Goal: Navigation & Orientation: Find specific page/section

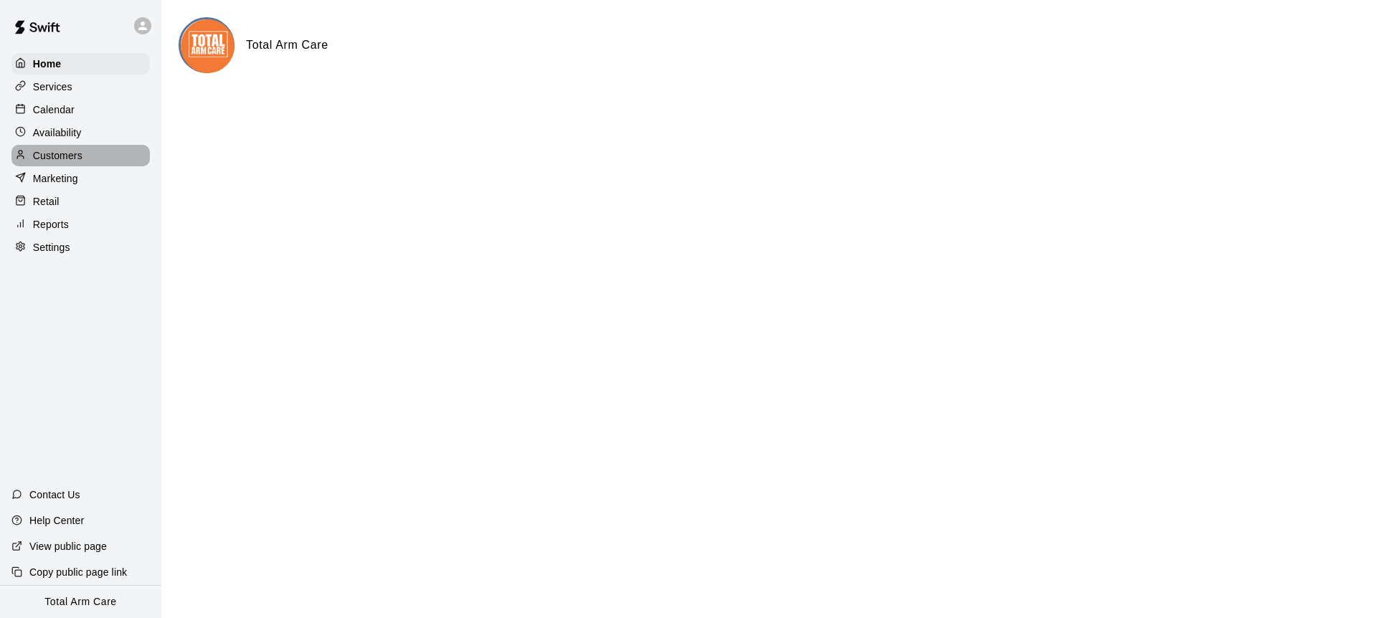
click at [61, 154] on p "Customers" at bounding box center [57, 155] width 49 height 14
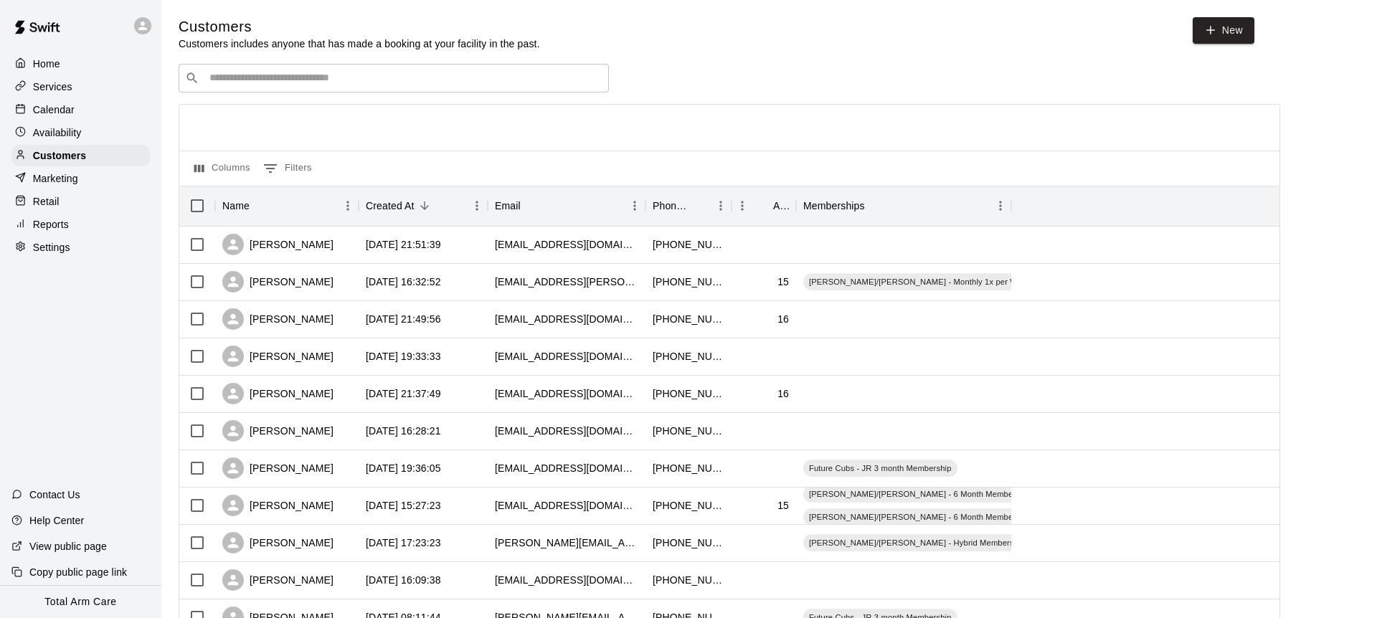
click at [237, 72] on input "Search customers by name or email" at bounding box center [403, 78] width 397 height 14
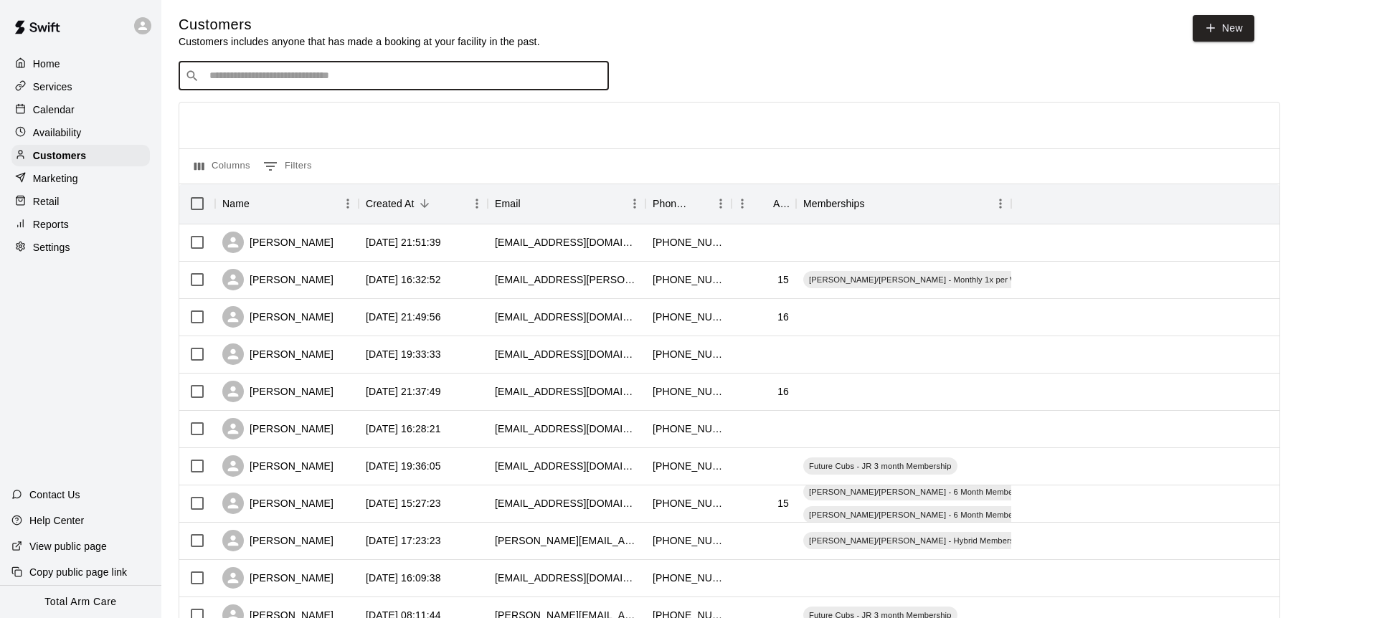
scroll to position [1, 0]
type input "******"
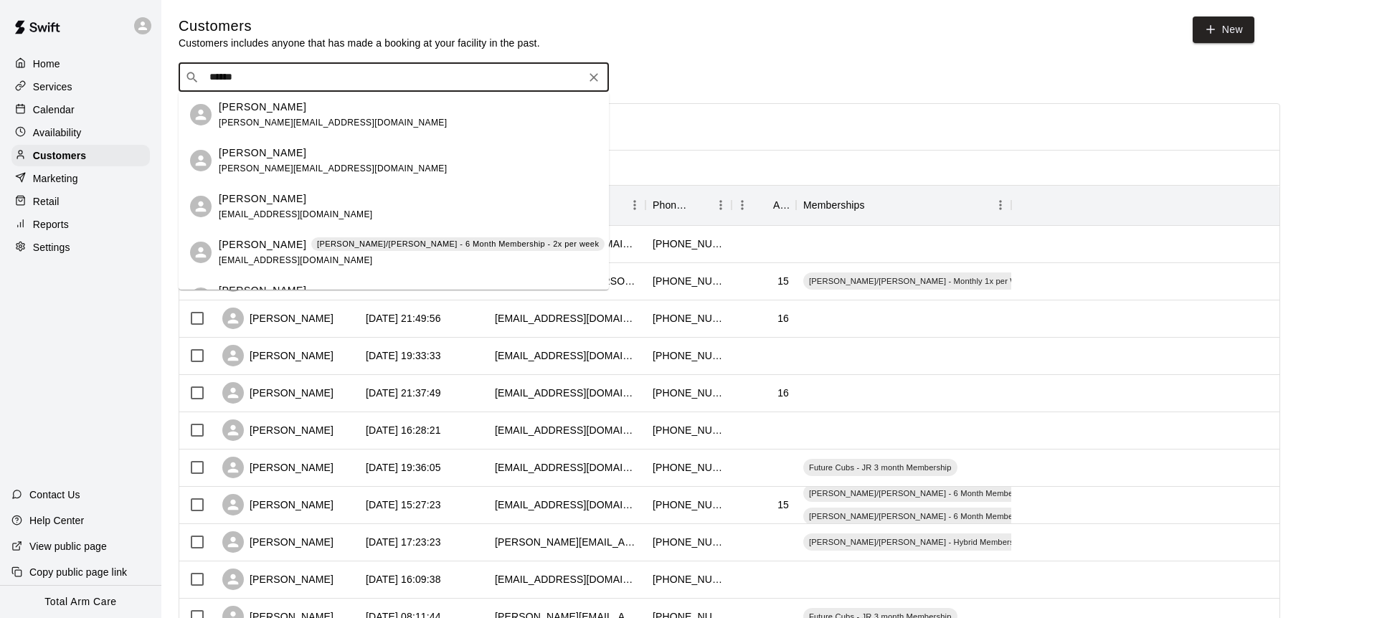
click at [340, 166] on div "[PERSON_NAME] [PERSON_NAME][EMAIL_ADDRESS][DOMAIN_NAME]" at bounding box center [408, 161] width 379 height 31
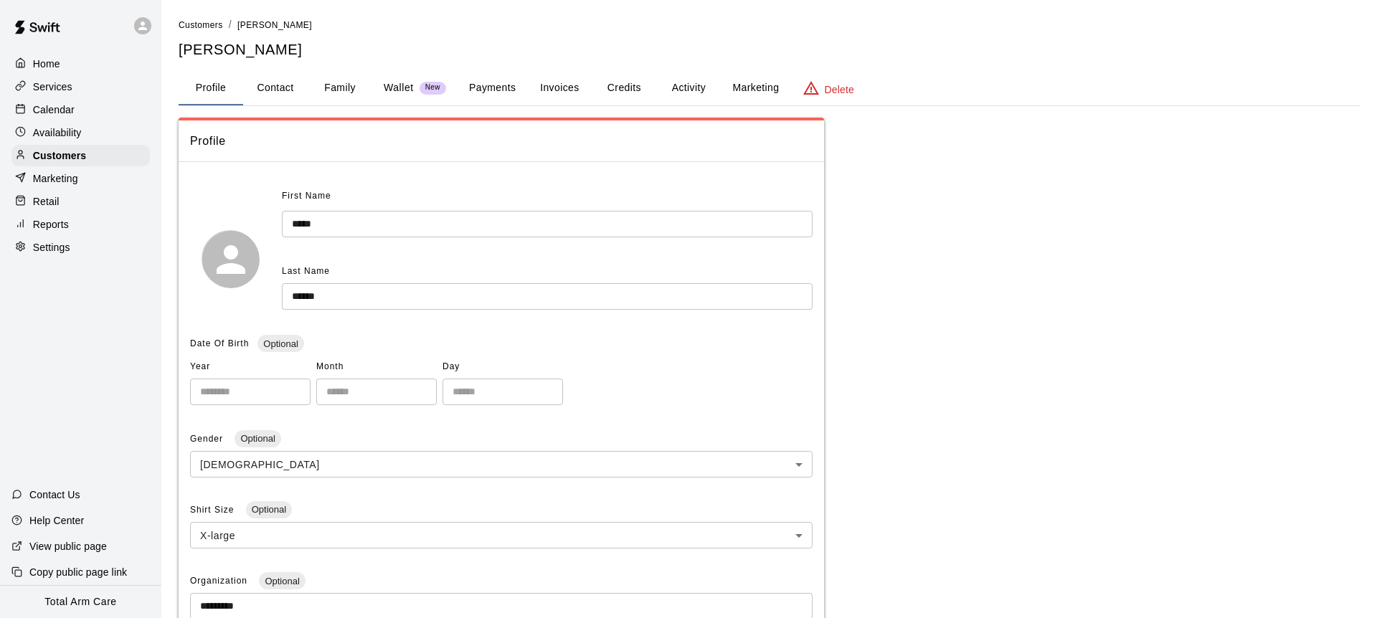
drag, startPoint x: 271, startPoint y: 76, endPoint x: 323, endPoint y: 80, distance: 52.5
click at [272, 76] on button "Contact" at bounding box center [275, 88] width 65 height 34
select select "**"
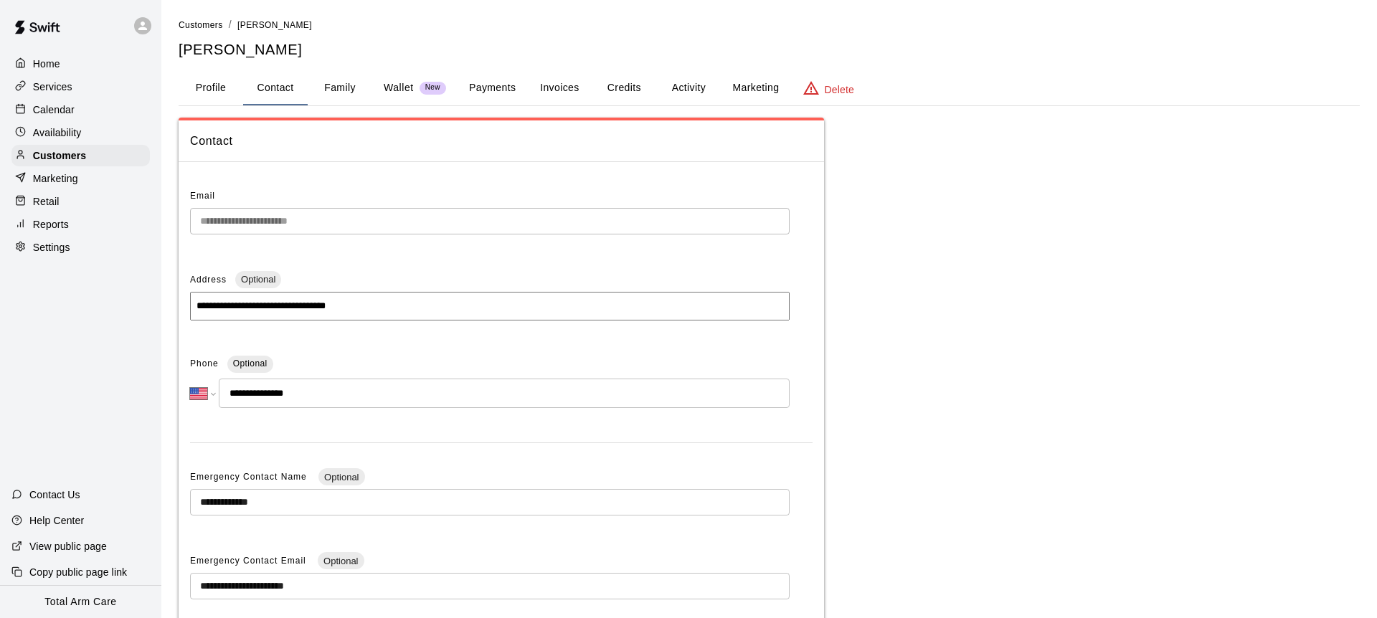
click at [337, 82] on button "Family" at bounding box center [340, 88] width 65 height 34
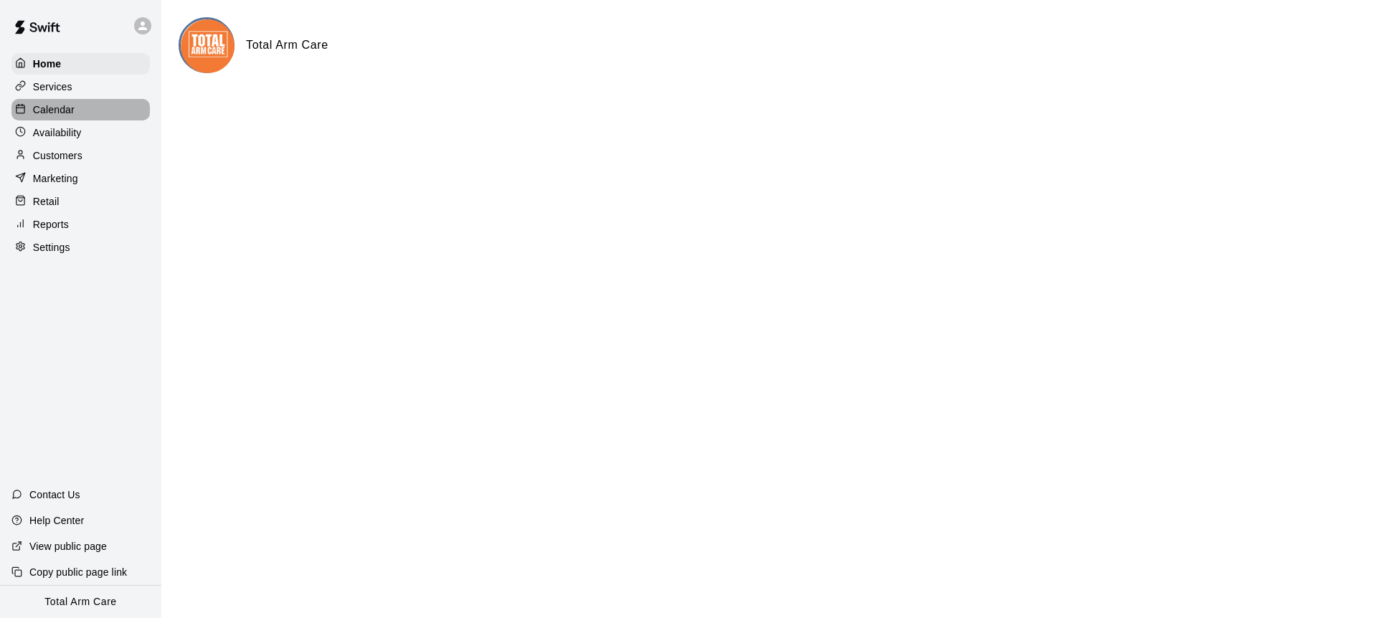
click at [70, 105] on p "Calendar" at bounding box center [54, 110] width 42 height 14
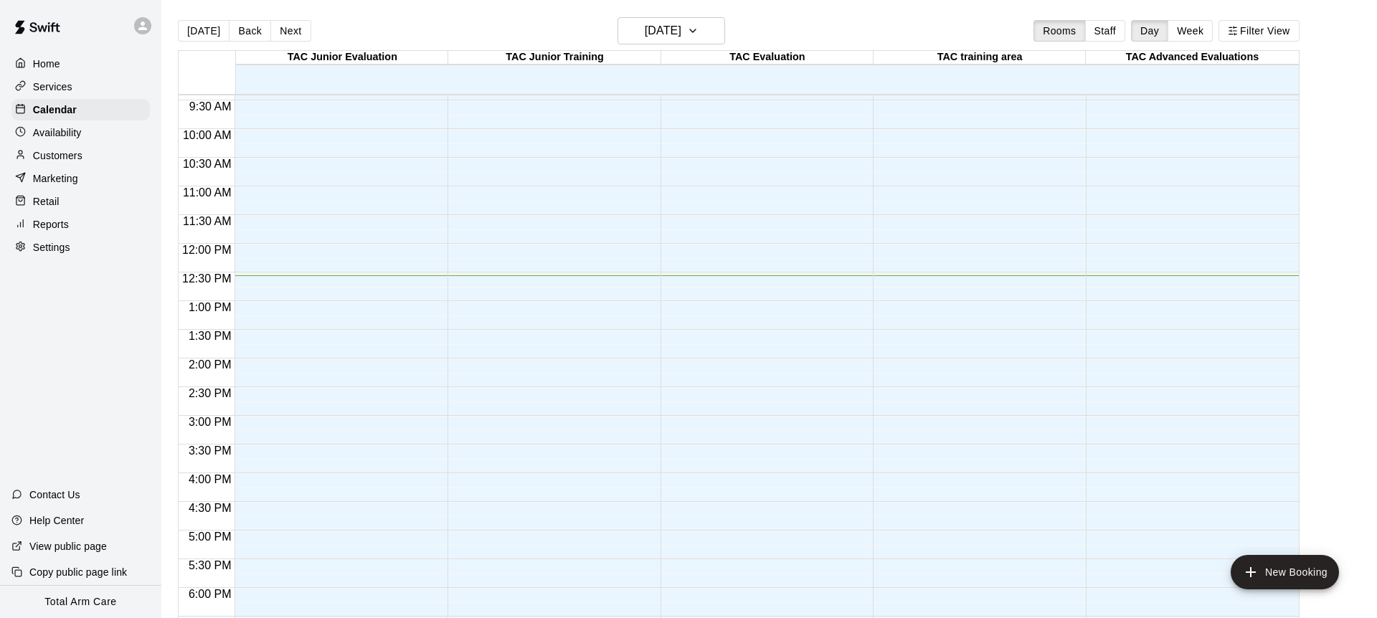
scroll to position [282, 0]
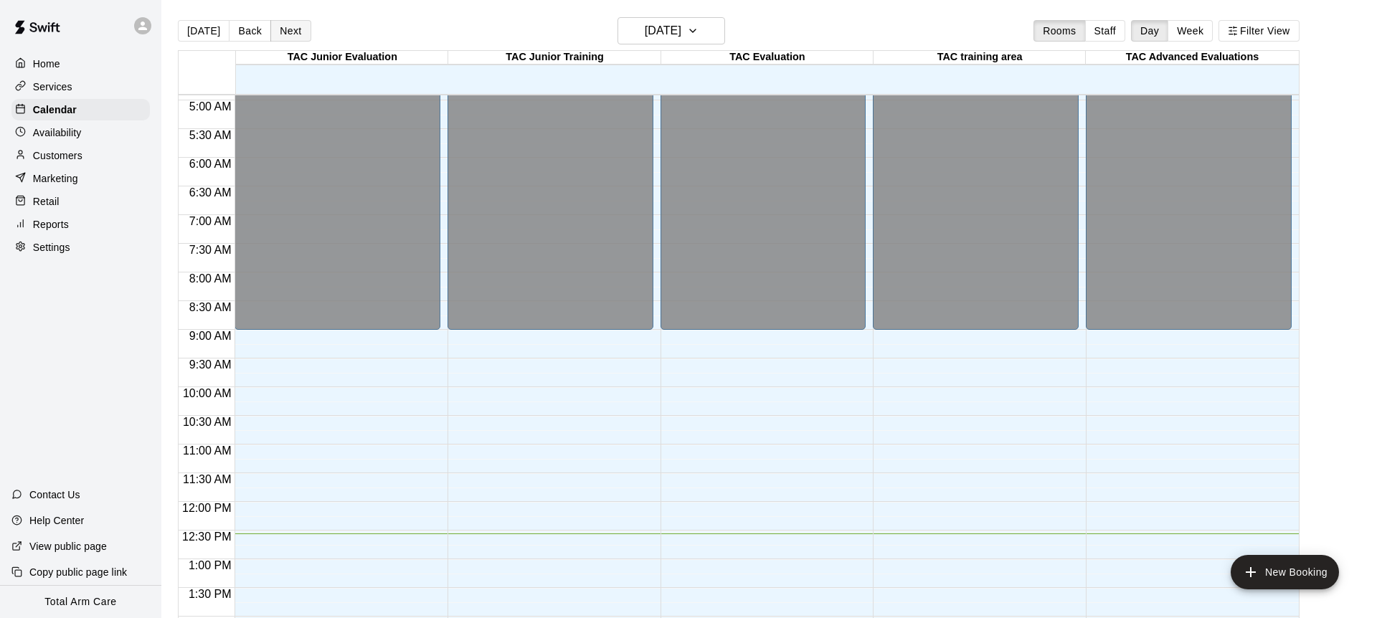
click at [279, 29] on button "Next" at bounding box center [290, 31] width 40 height 22
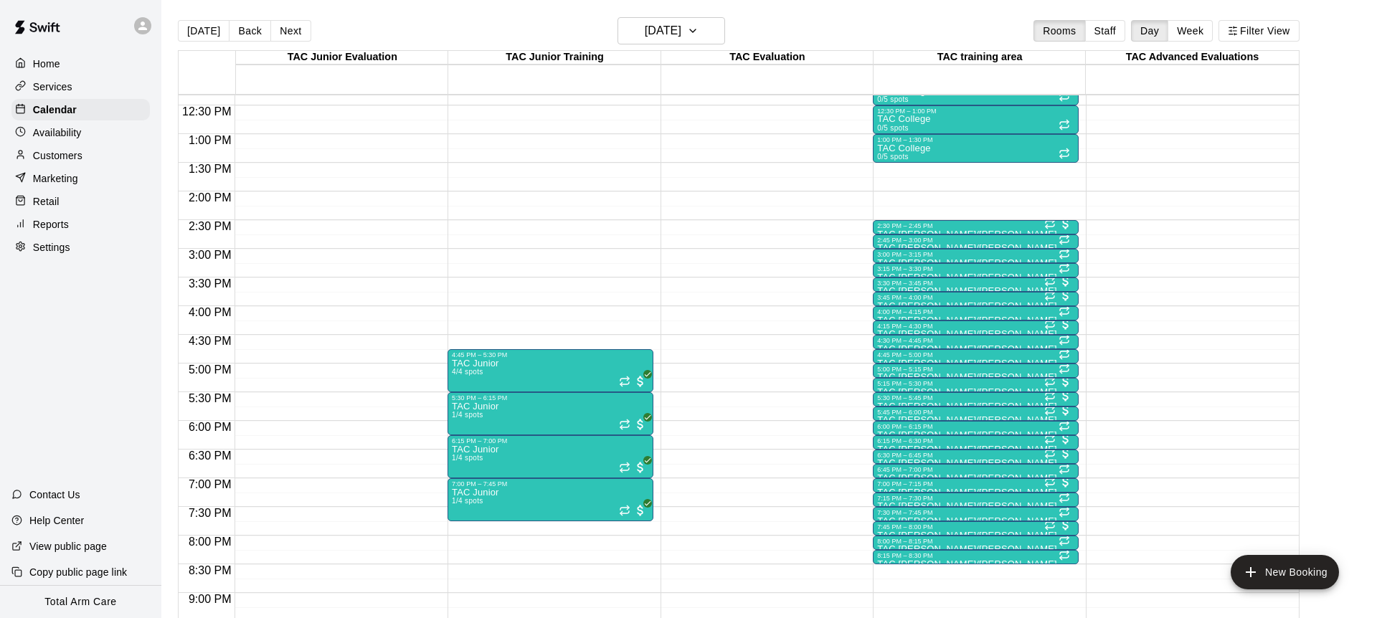
scroll to position [712, 0]
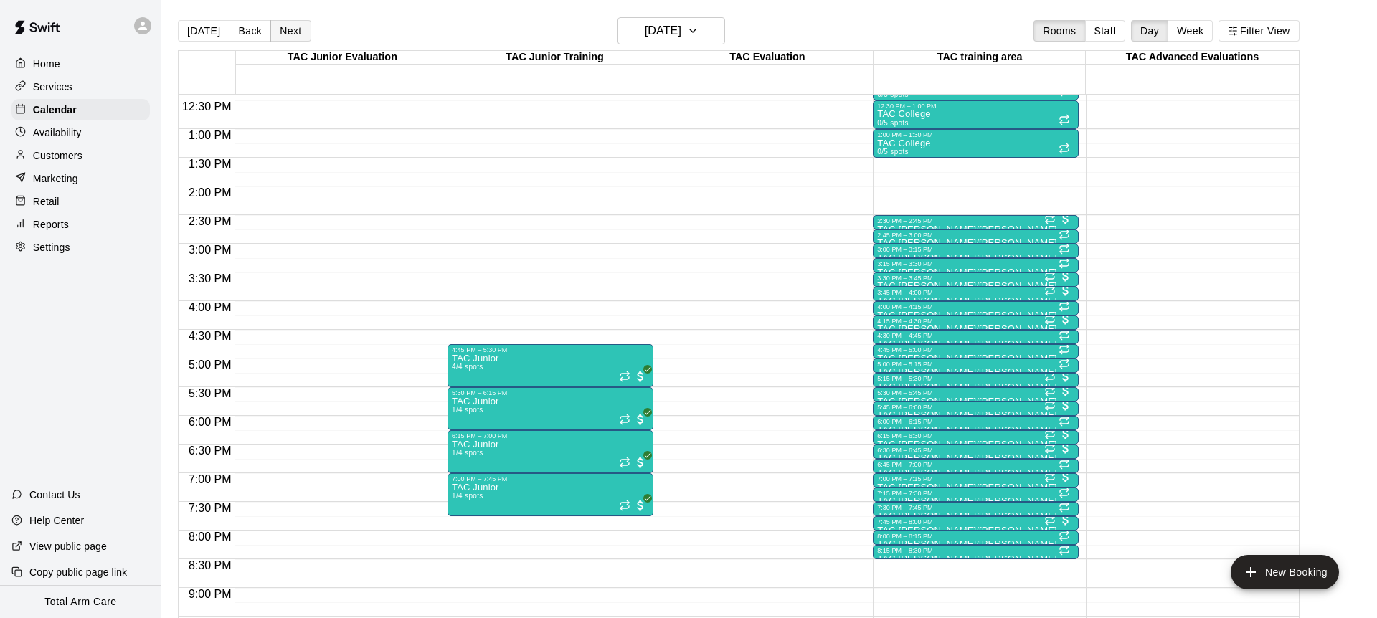
click at [287, 37] on button "Next" at bounding box center [290, 31] width 40 height 22
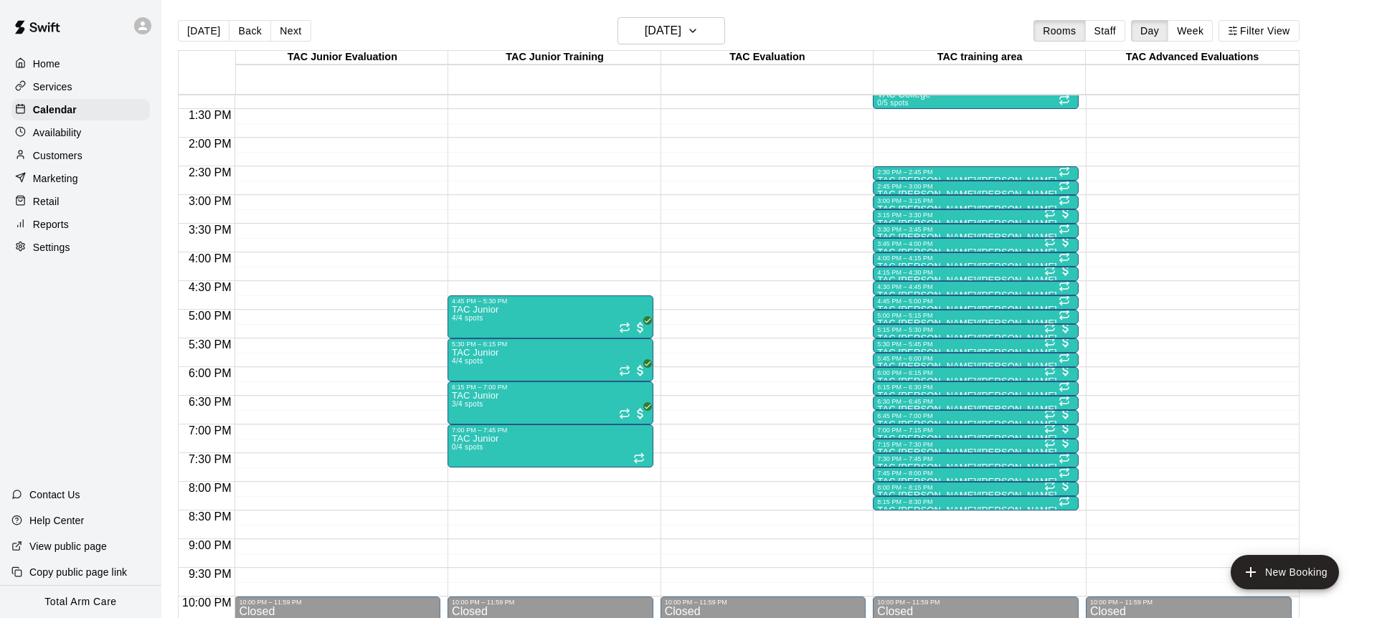
scroll to position [775, 0]
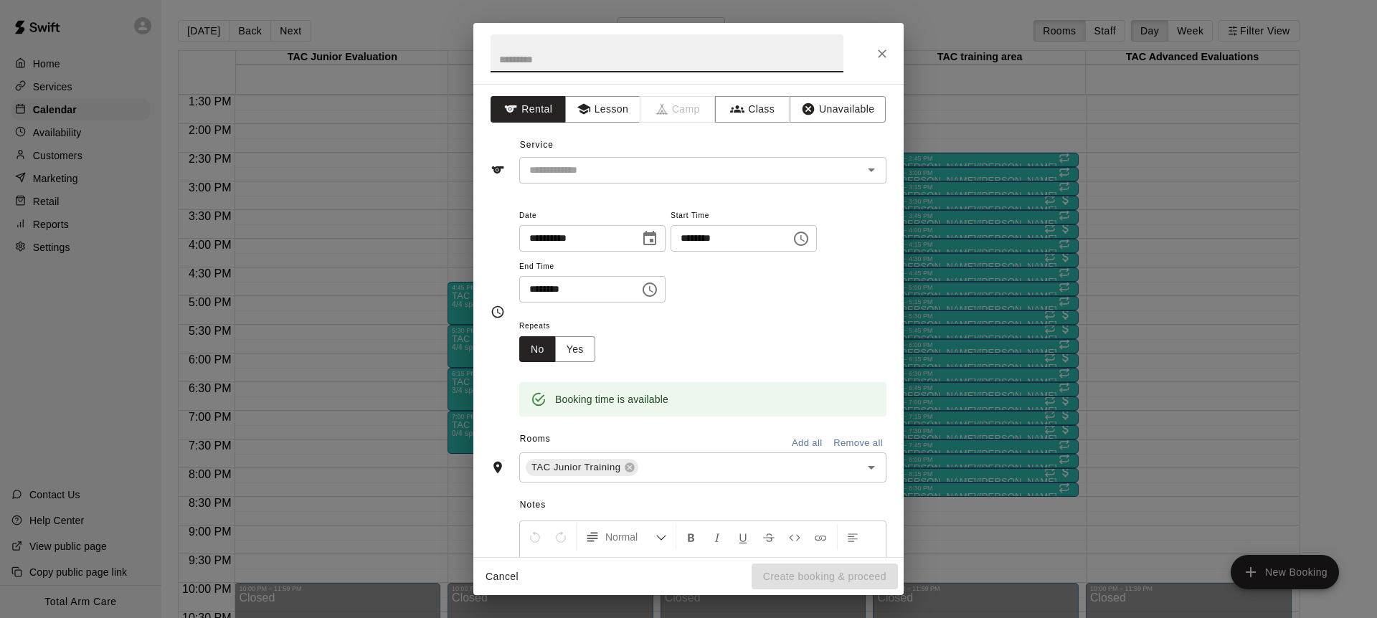
click at [876, 60] on icon "Close" at bounding box center [882, 54] width 14 height 14
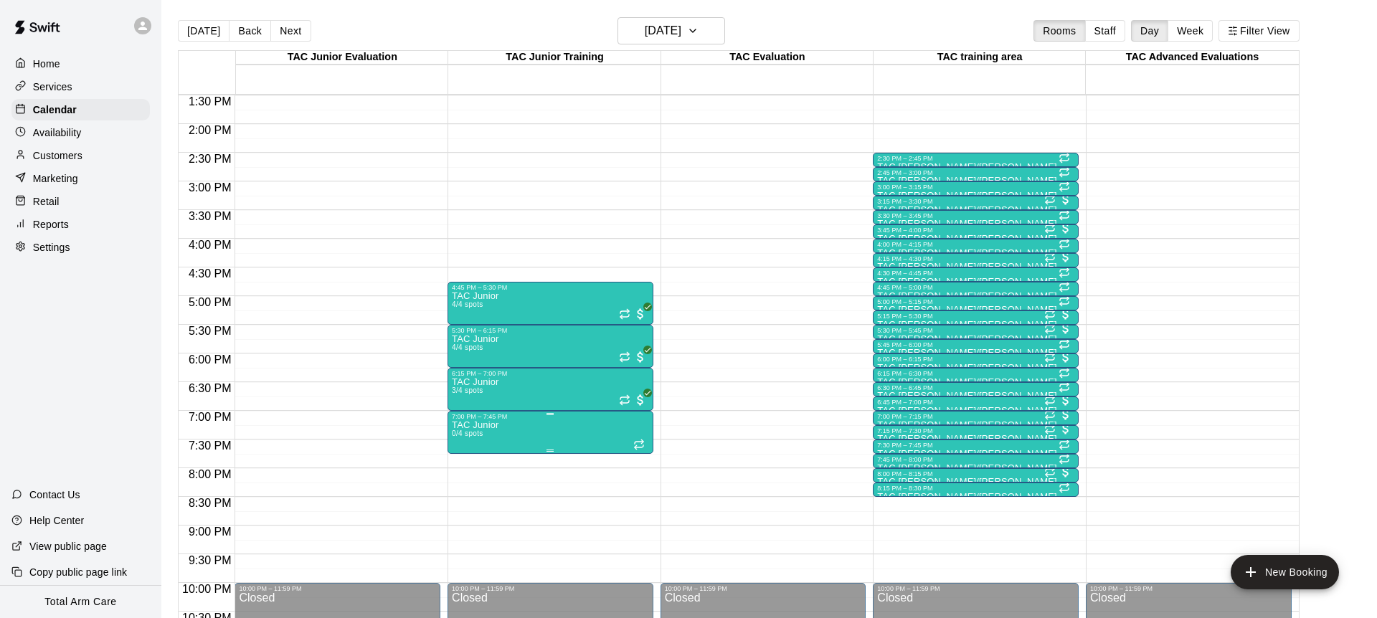
click at [468, 508] on icon "delete" at bounding box center [467, 503] width 10 height 13
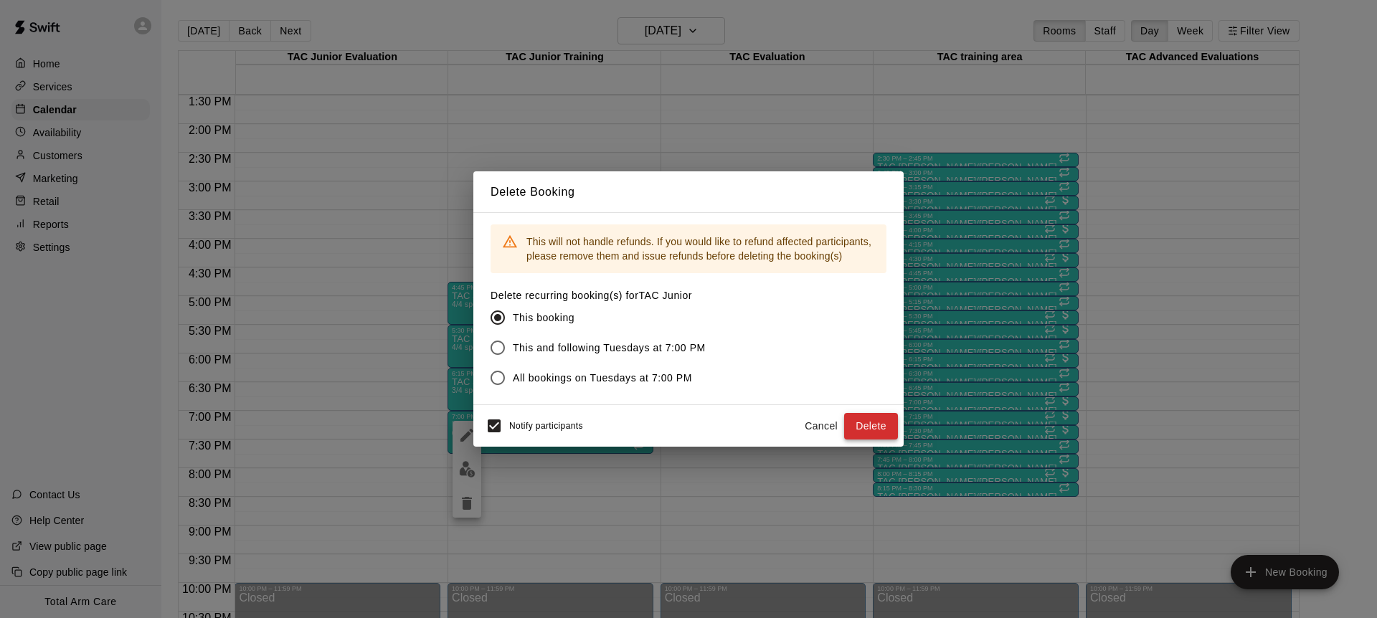
click at [893, 425] on button "Delete" at bounding box center [871, 426] width 54 height 27
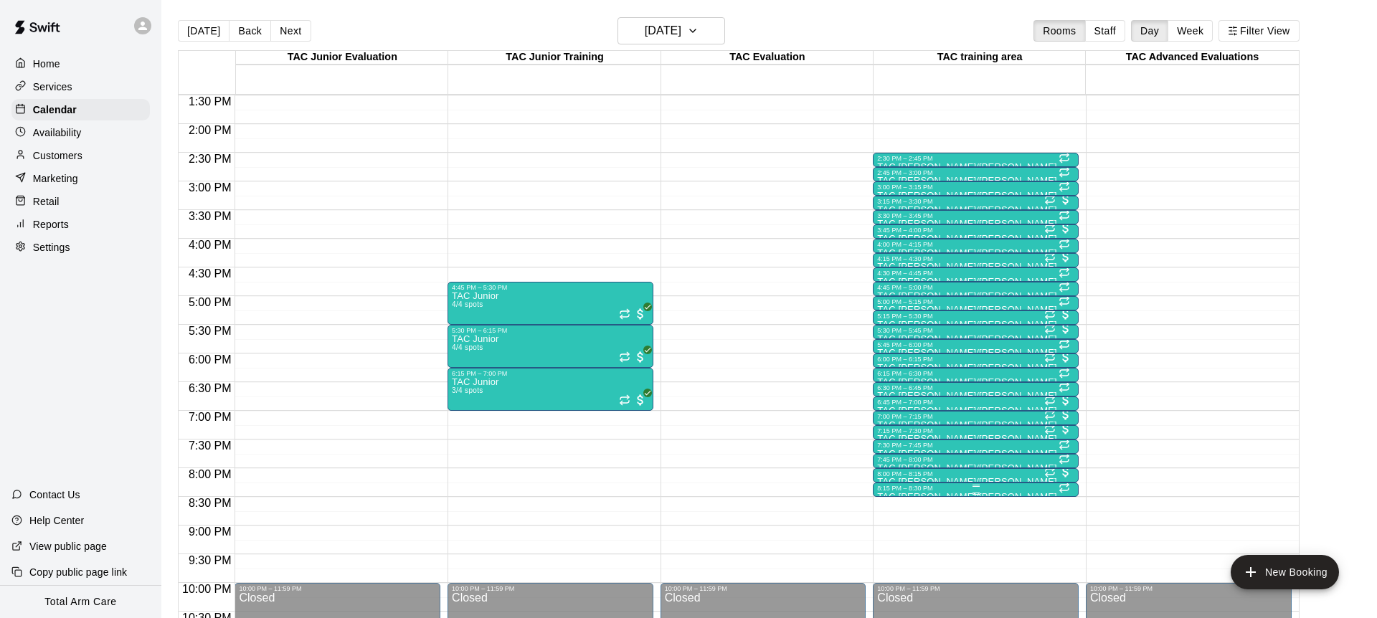
click at [1005, 487] on div "8:15 PM – 8:30 PM" at bounding box center [975, 488] width 197 height 7
click at [888, 577] on button "delete" at bounding box center [892, 567] width 29 height 29
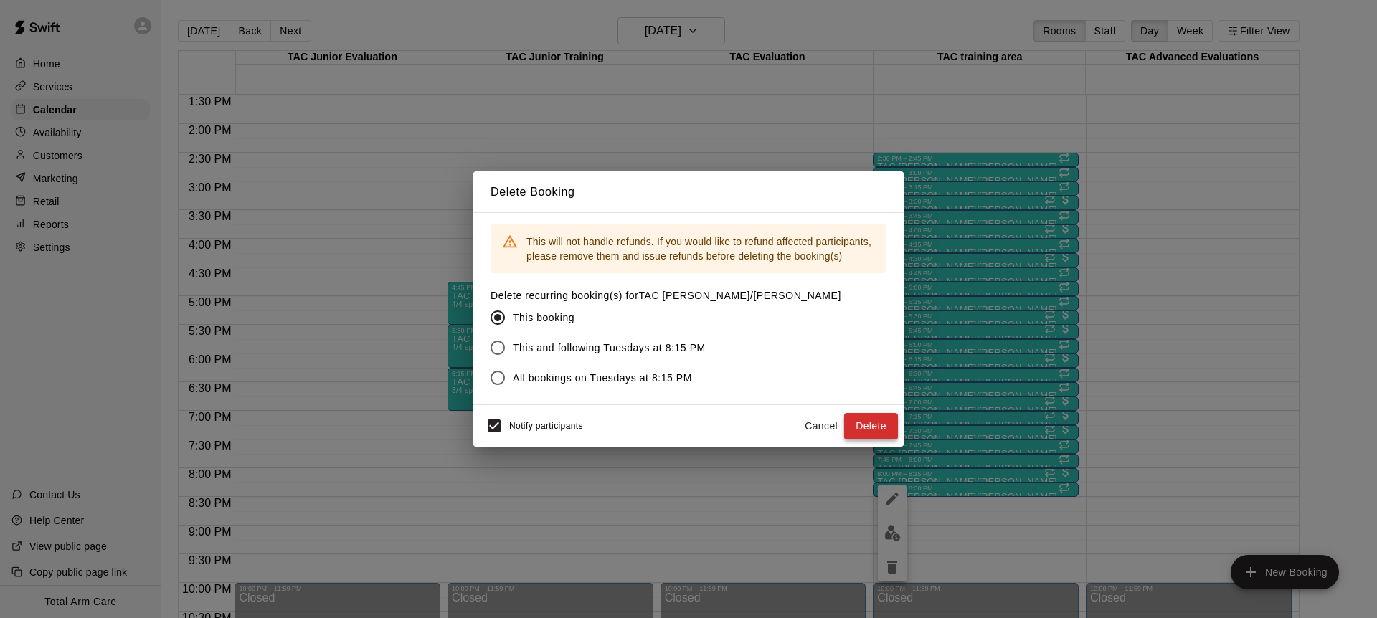
click at [884, 415] on button "Delete" at bounding box center [871, 426] width 54 height 27
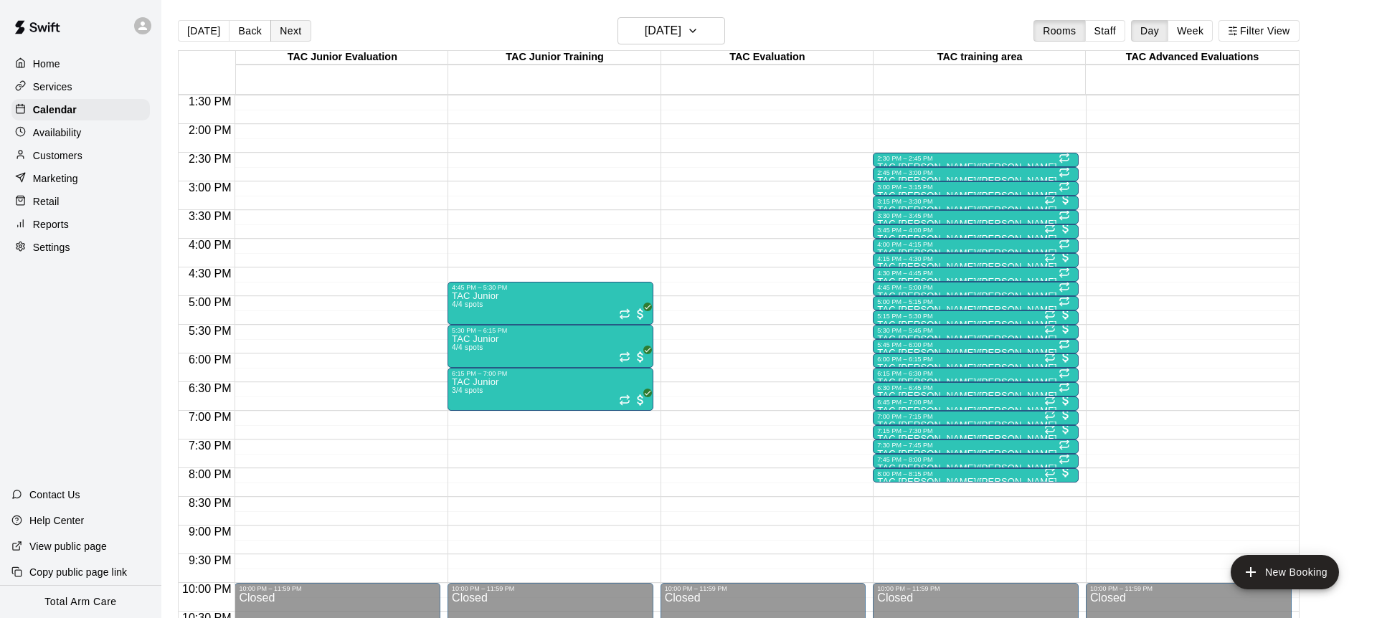
click at [294, 27] on button "Next" at bounding box center [290, 31] width 40 height 22
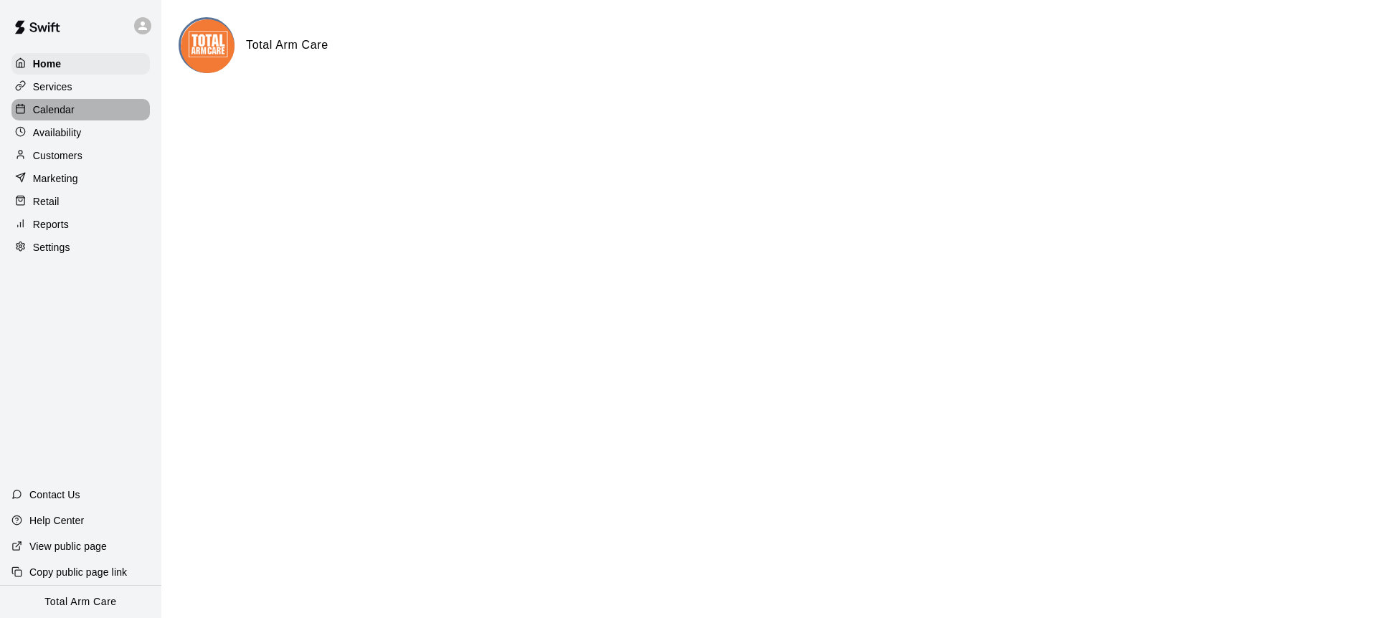
click at [80, 118] on div "Calendar" at bounding box center [80, 110] width 138 height 22
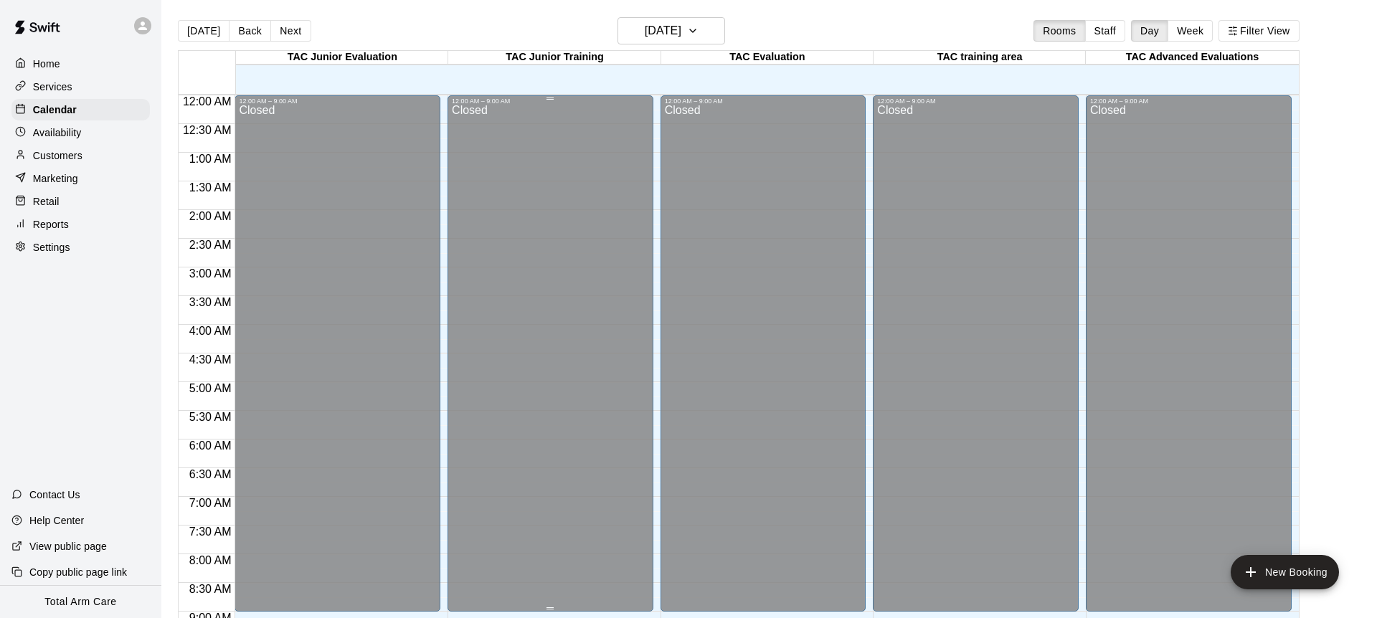
scroll to position [838, 0]
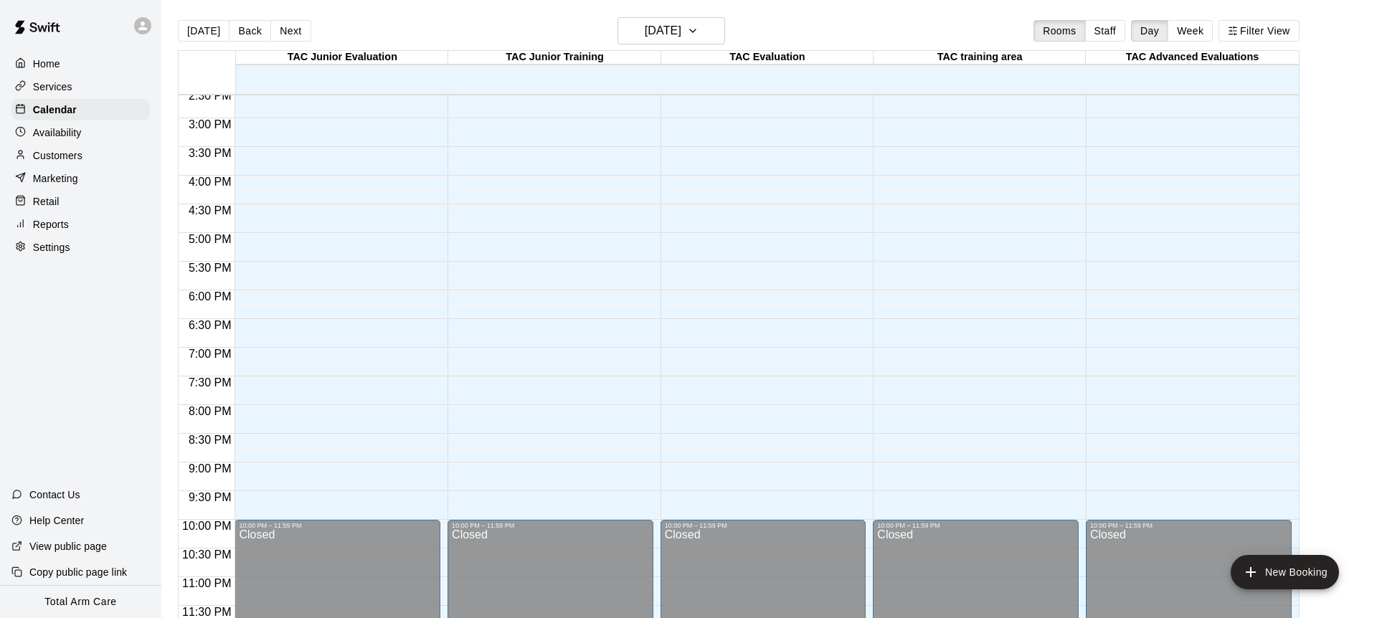
click at [57, 131] on p "Availability" at bounding box center [57, 133] width 49 height 14
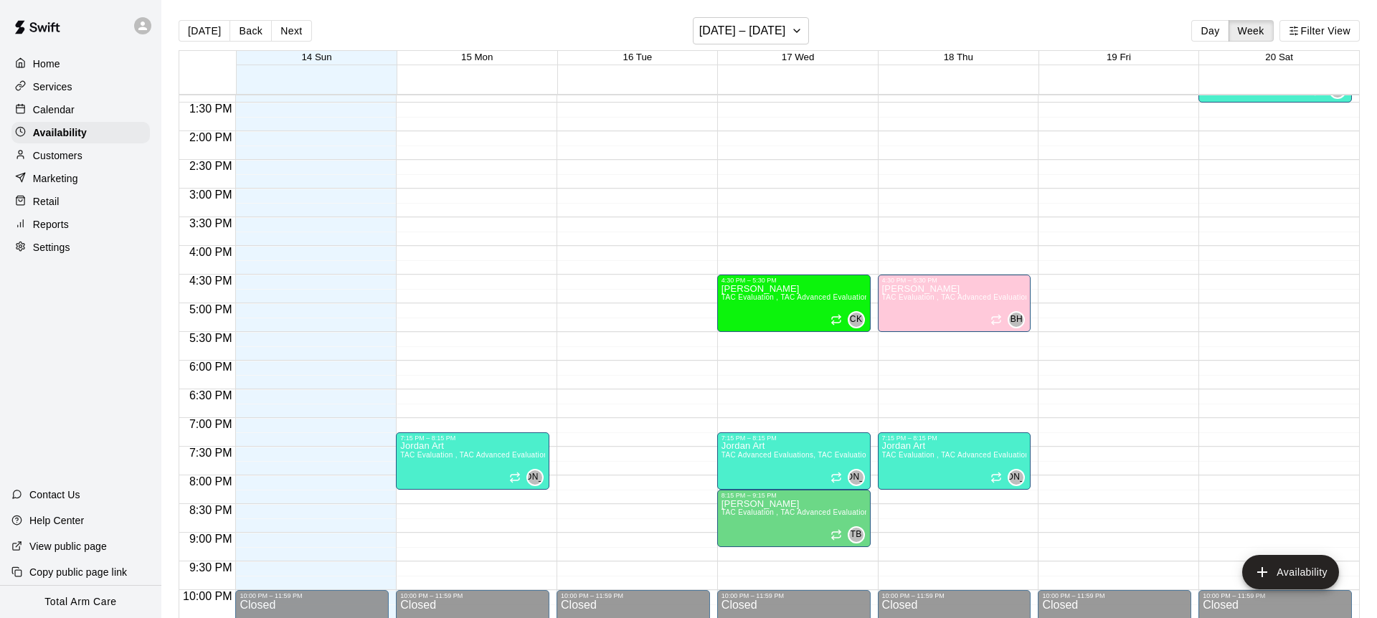
scroll to position [769, 0]
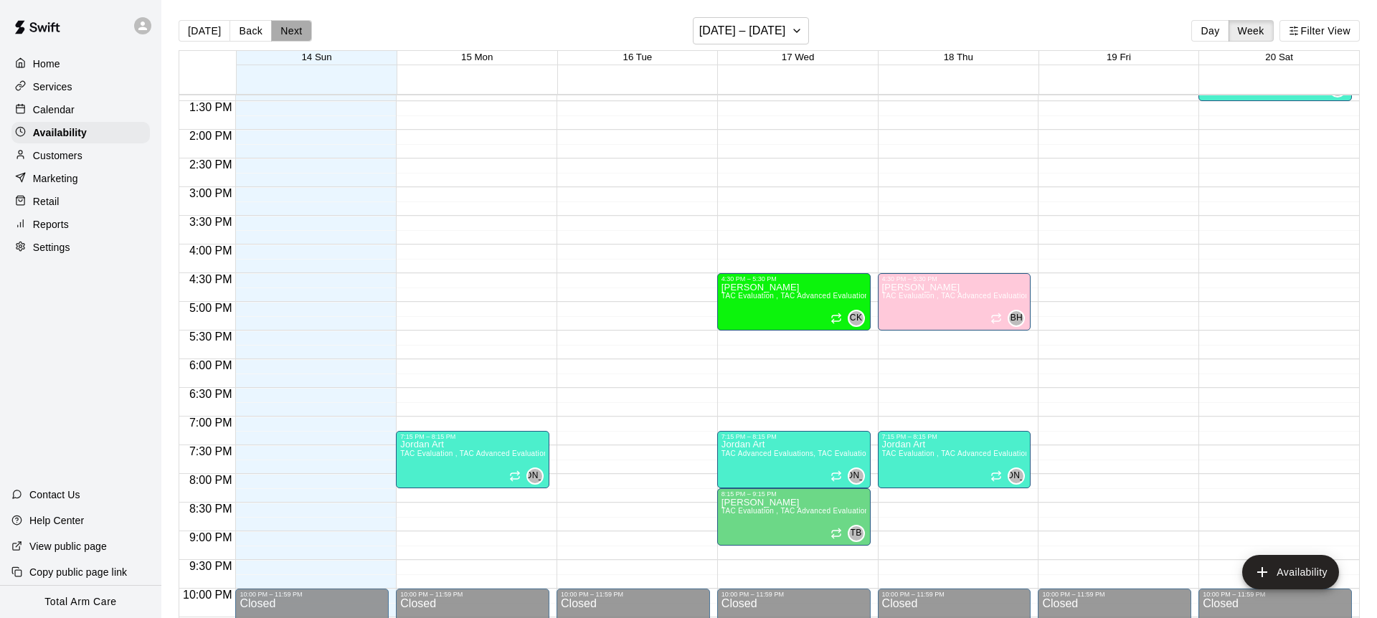
click at [290, 22] on button "Next" at bounding box center [291, 31] width 40 height 22
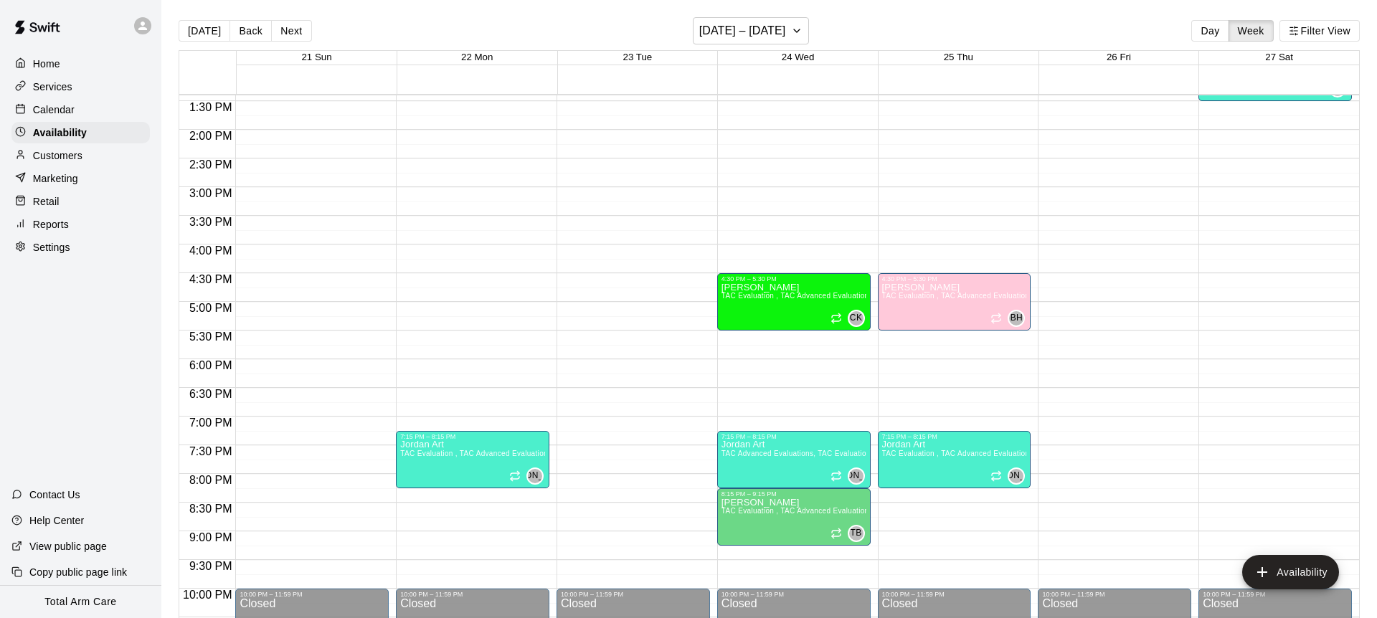
scroll to position [768, 0]
click at [291, 32] on button "Next" at bounding box center [291, 31] width 40 height 22
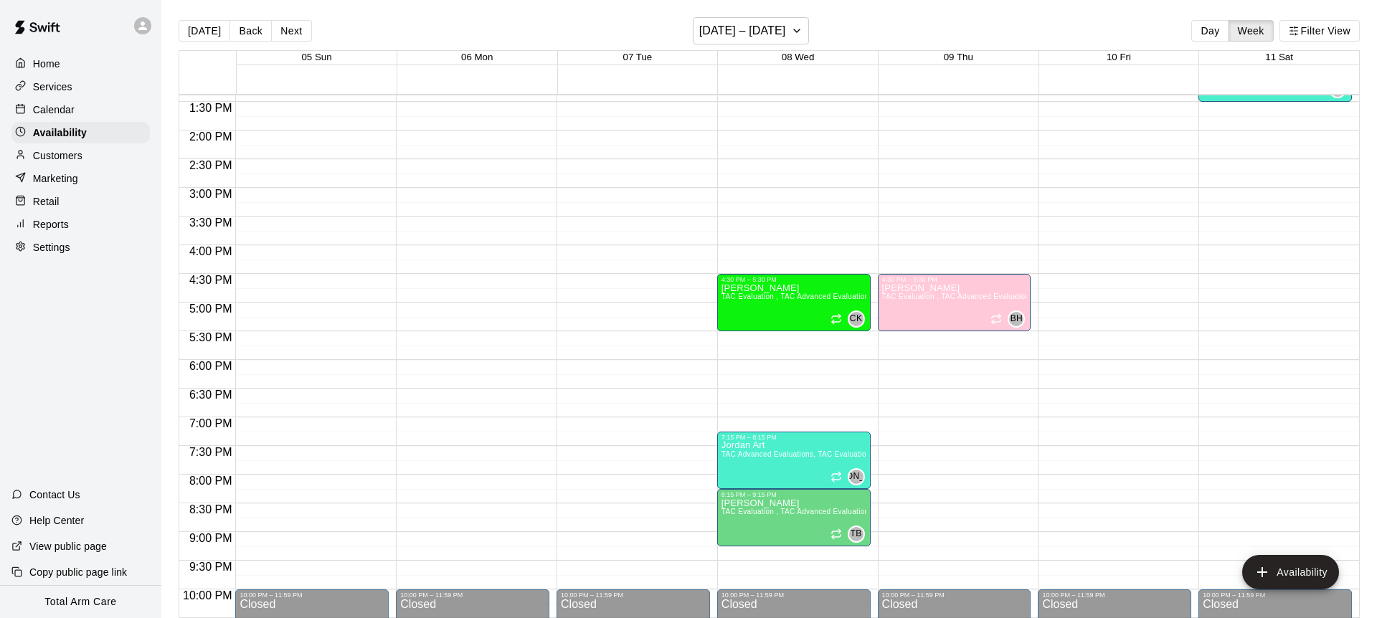
click at [291, 32] on button "Next" at bounding box center [291, 31] width 40 height 22
click at [196, 41] on button "Today" at bounding box center [205, 31] width 52 height 22
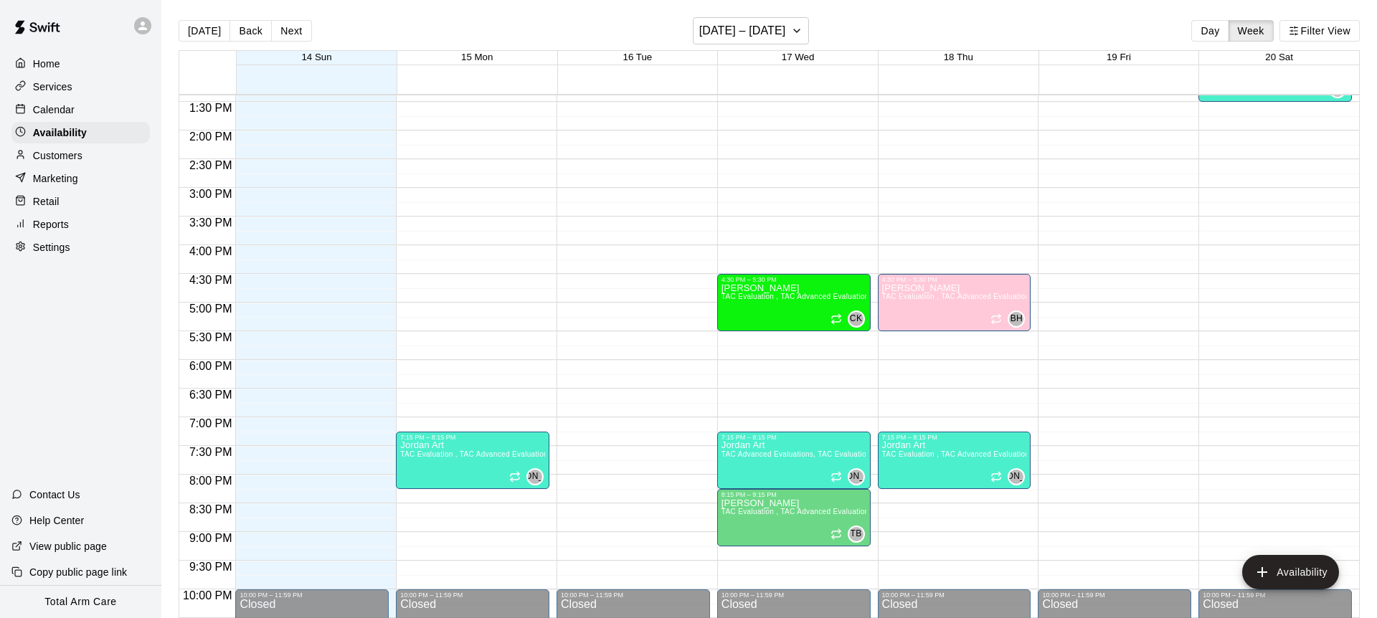
click at [74, 105] on p "Calendar" at bounding box center [54, 110] width 42 height 14
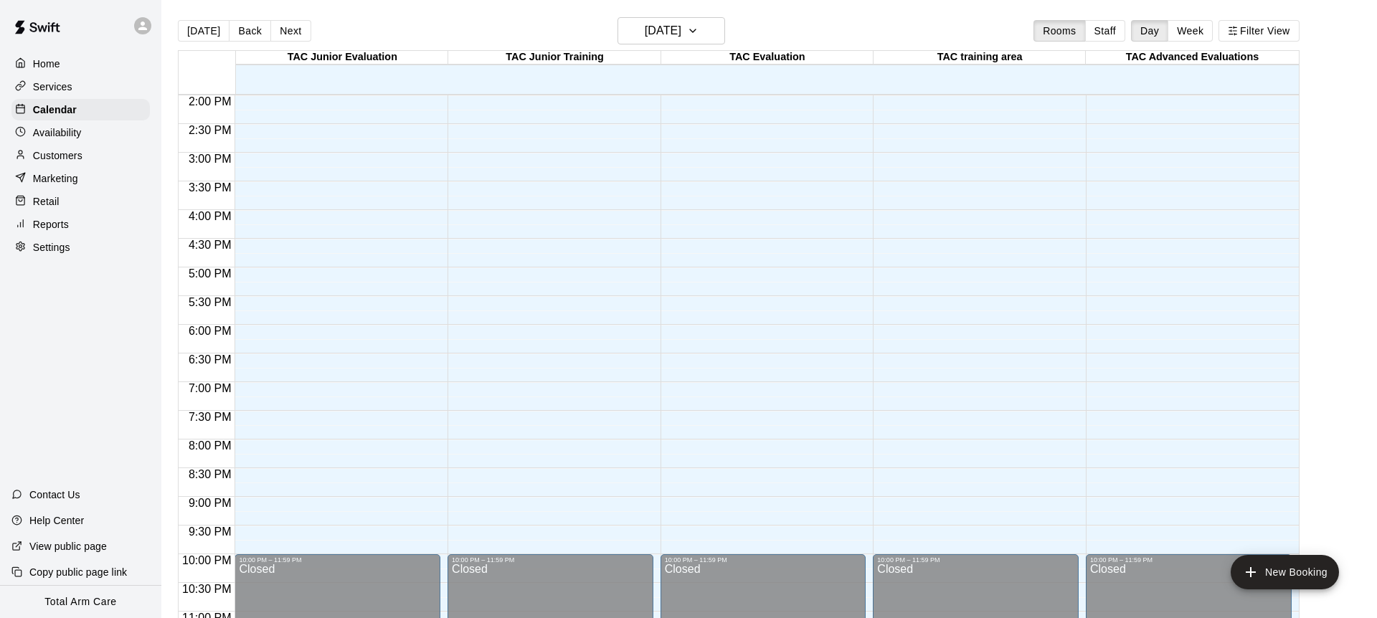
scroll to position [805, 0]
click at [202, 28] on button "Today" at bounding box center [204, 31] width 52 height 22
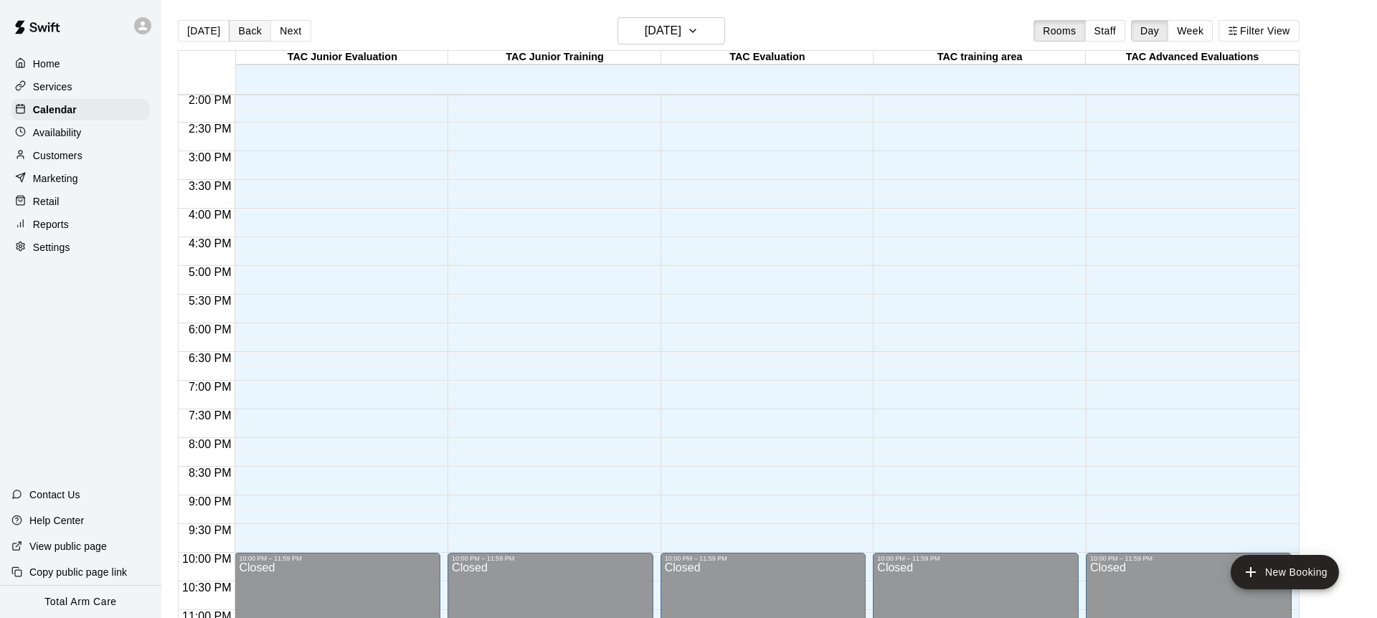
scroll to position [1, 0]
click at [139, 22] on icon at bounding box center [142, 25] width 13 height 13
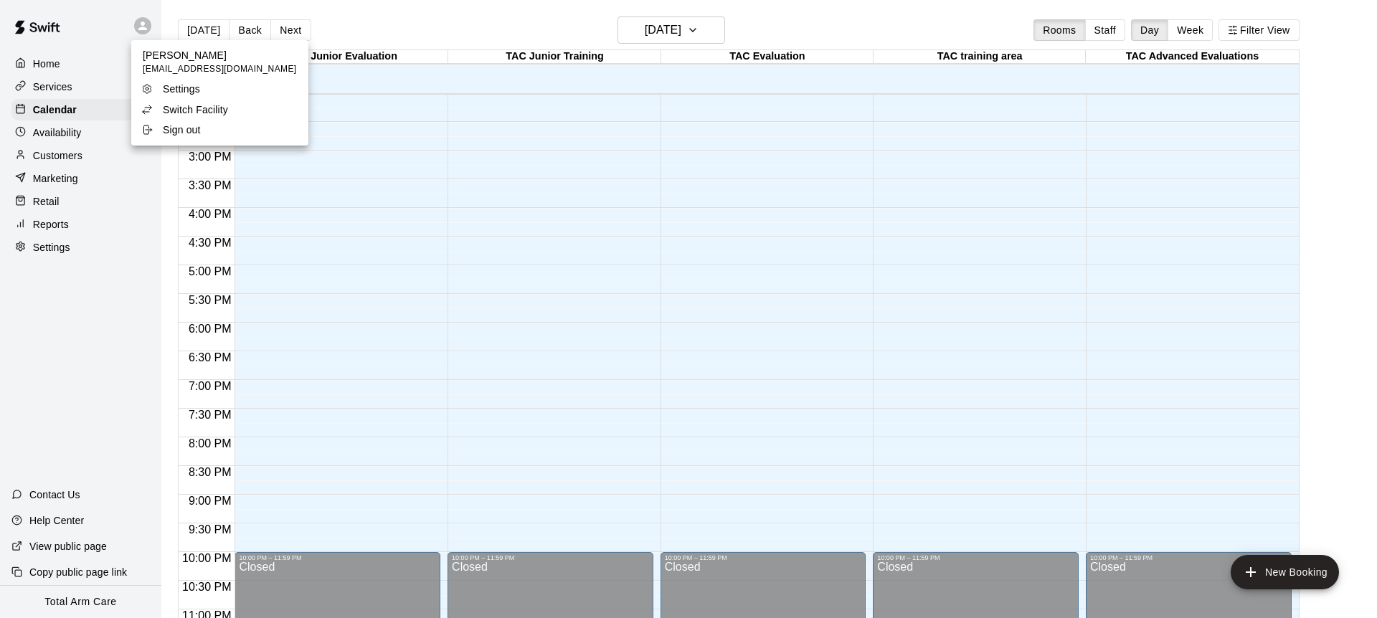
click at [194, 107] on p "Switch Facility" at bounding box center [195, 110] width 65 height 14
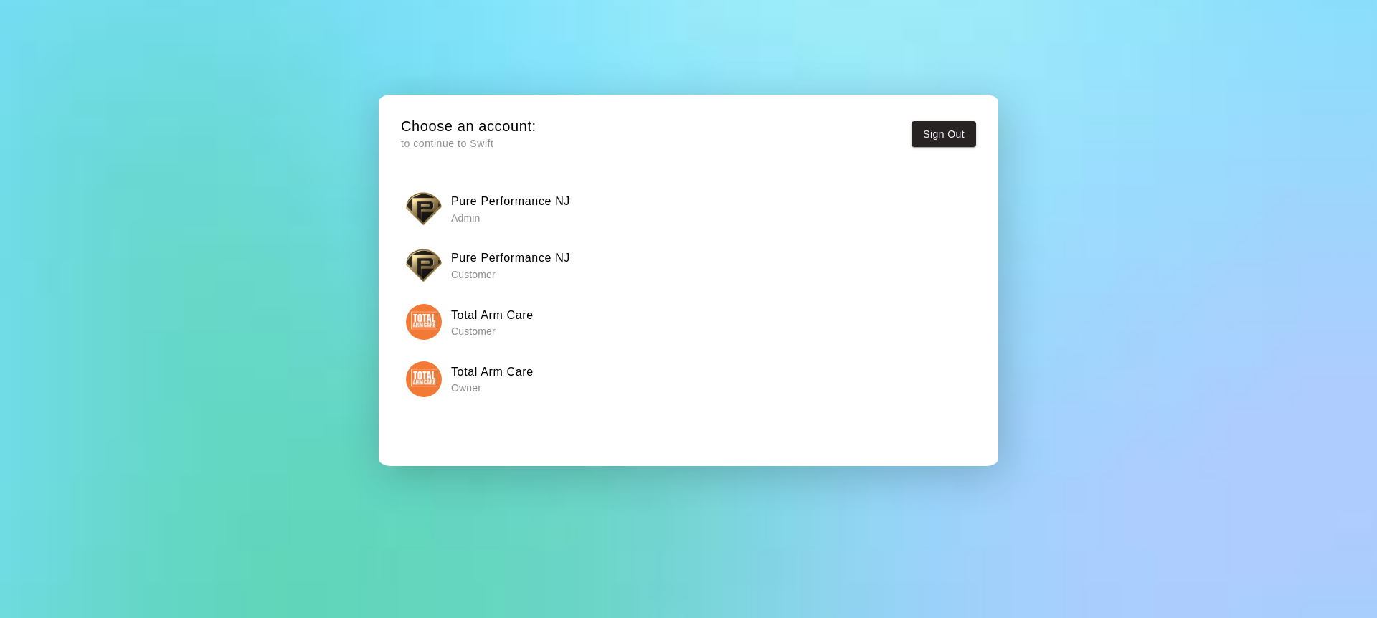
click at [425, 205] on img "button" at bounding box center [424, 209] width 36 height 36
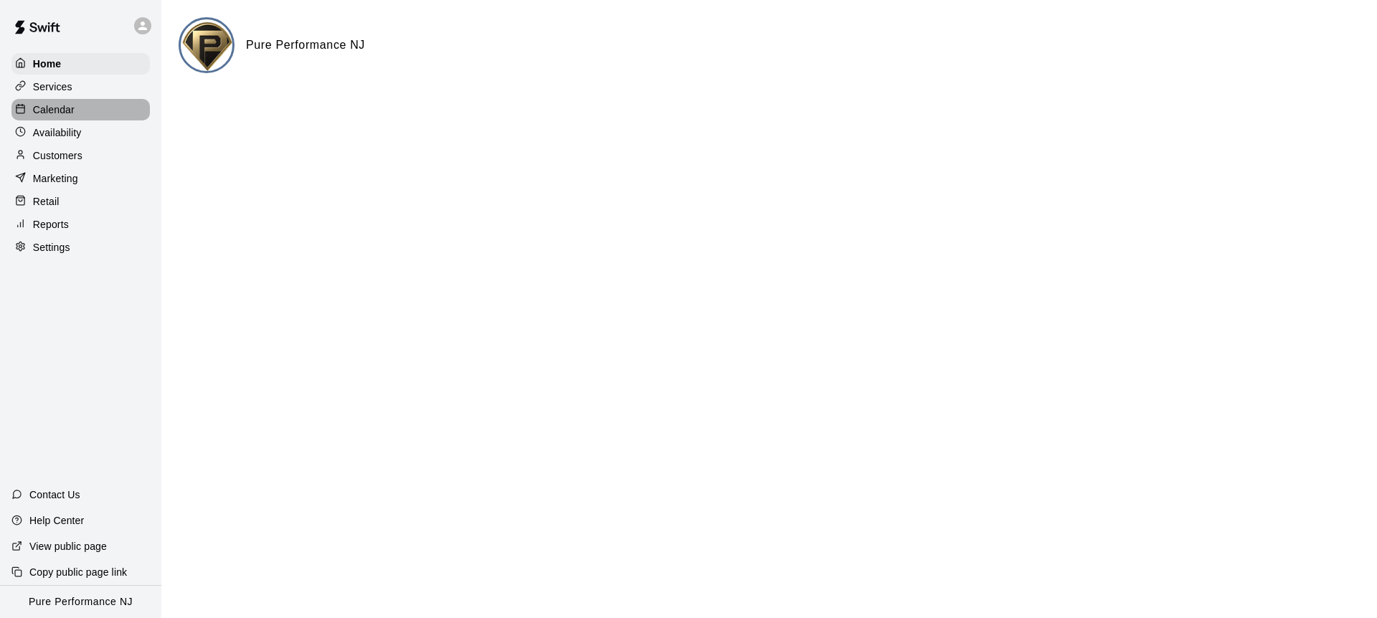
click at [88, 110] on div "Calendar" at bounding box center [80, 110] width 138 height 22
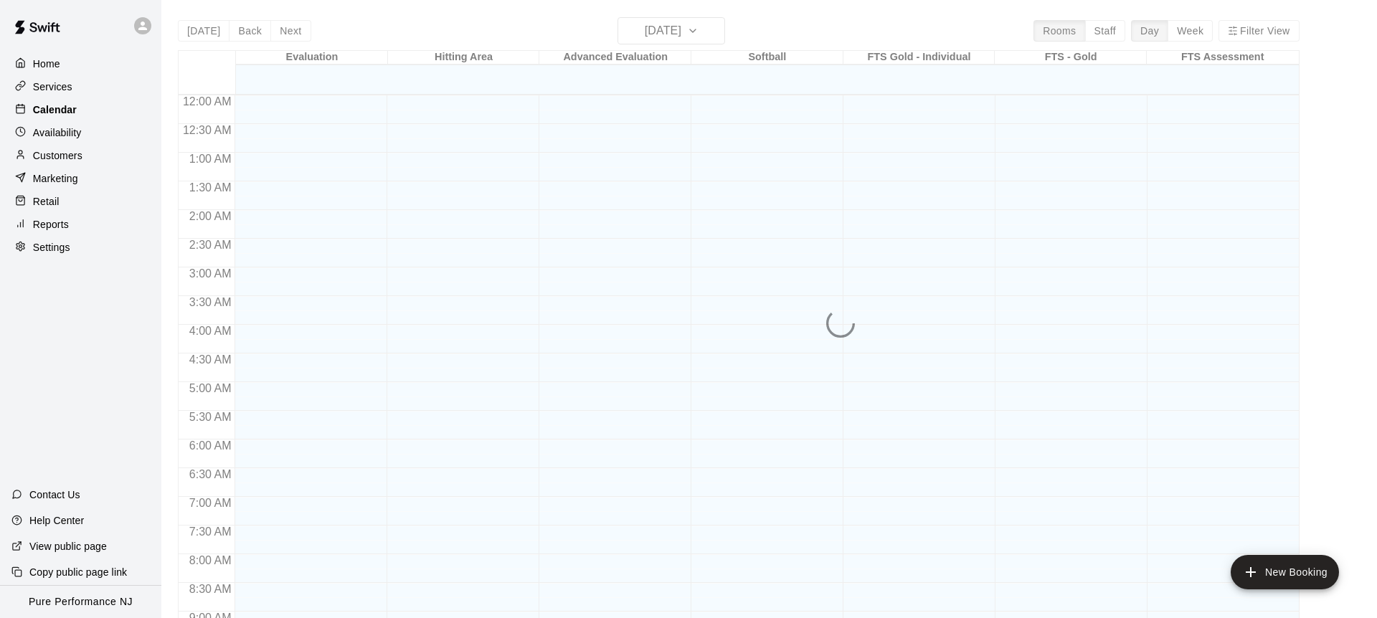
scroll to position [746, 0]
